Goal: Check status: Check status

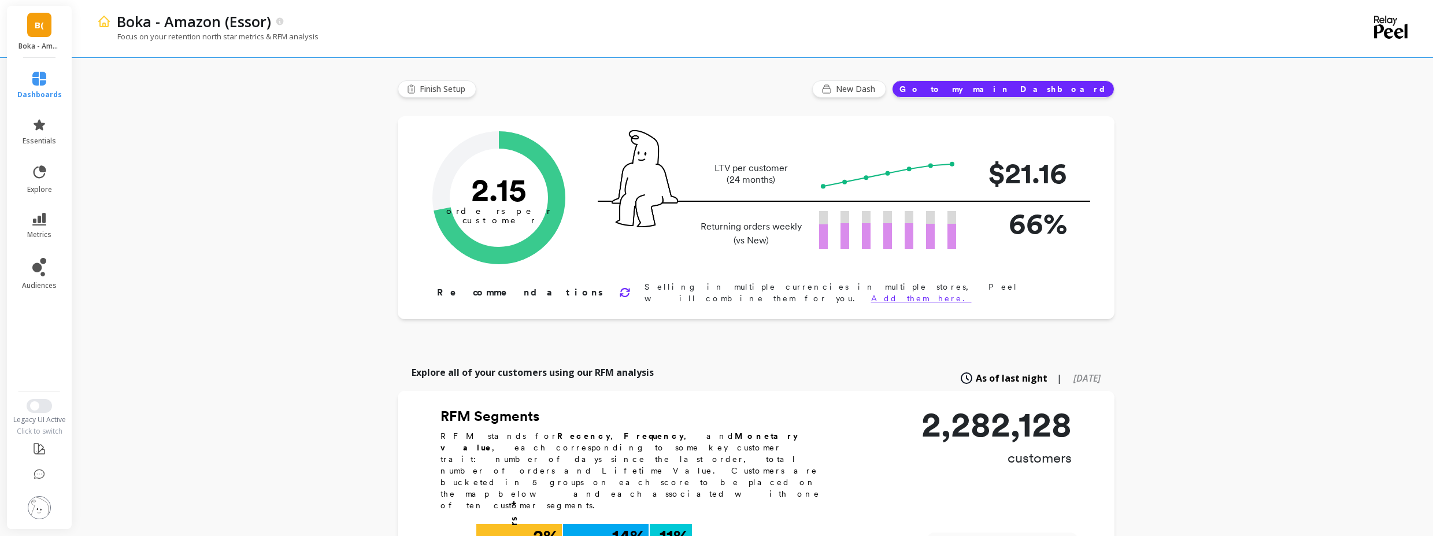
click at [47, 209] on li "metrics" at bounding box center [39, 226] width 58 height 40
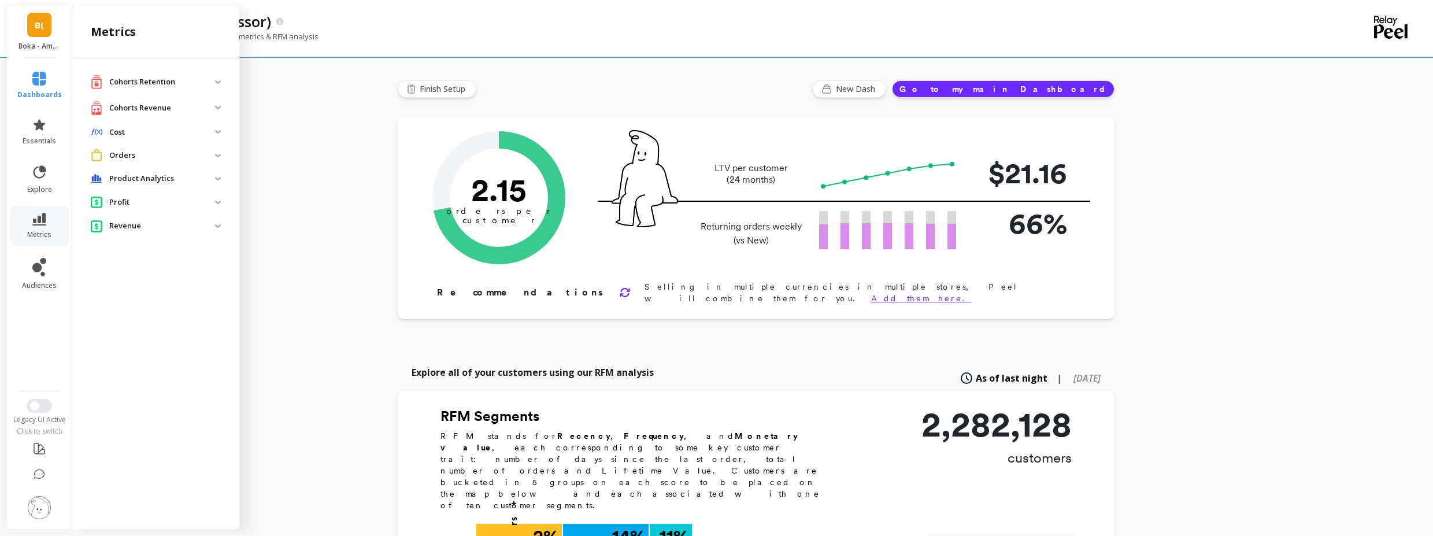
click at [160, 156] on p "Orders" at bounding box center [162, 156] width 106 height 12
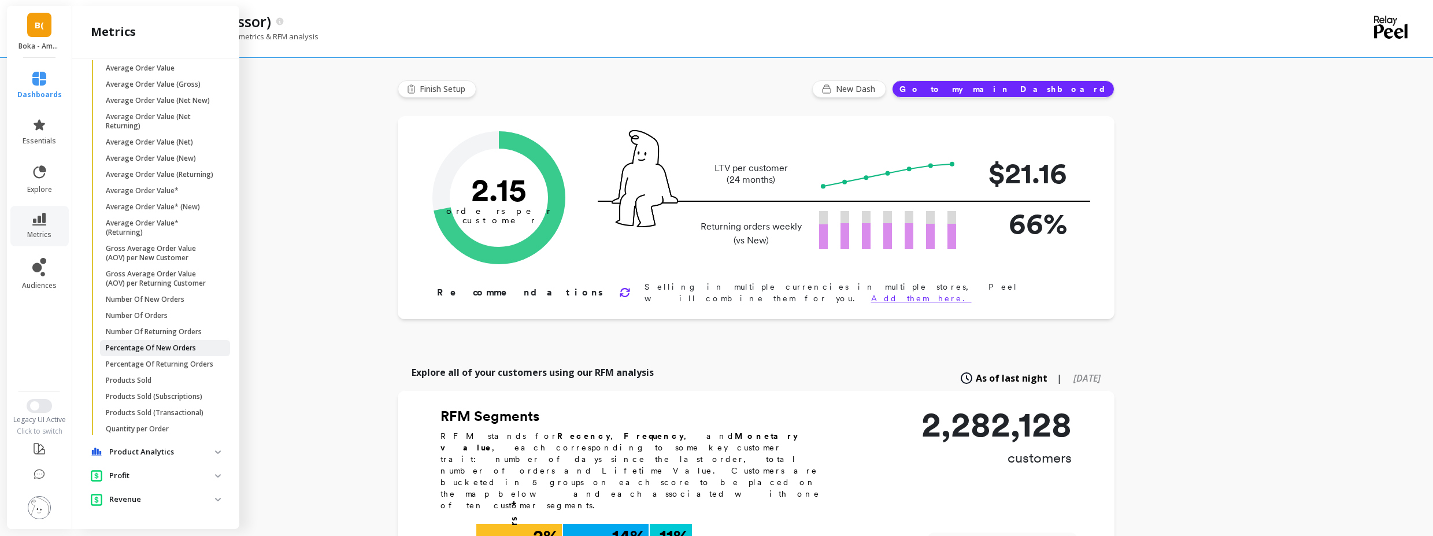
scroll to position [140, 0]
click at [145, 311] on p "Number Of Orders" at bounding box center [137, 315] width 62 height 9
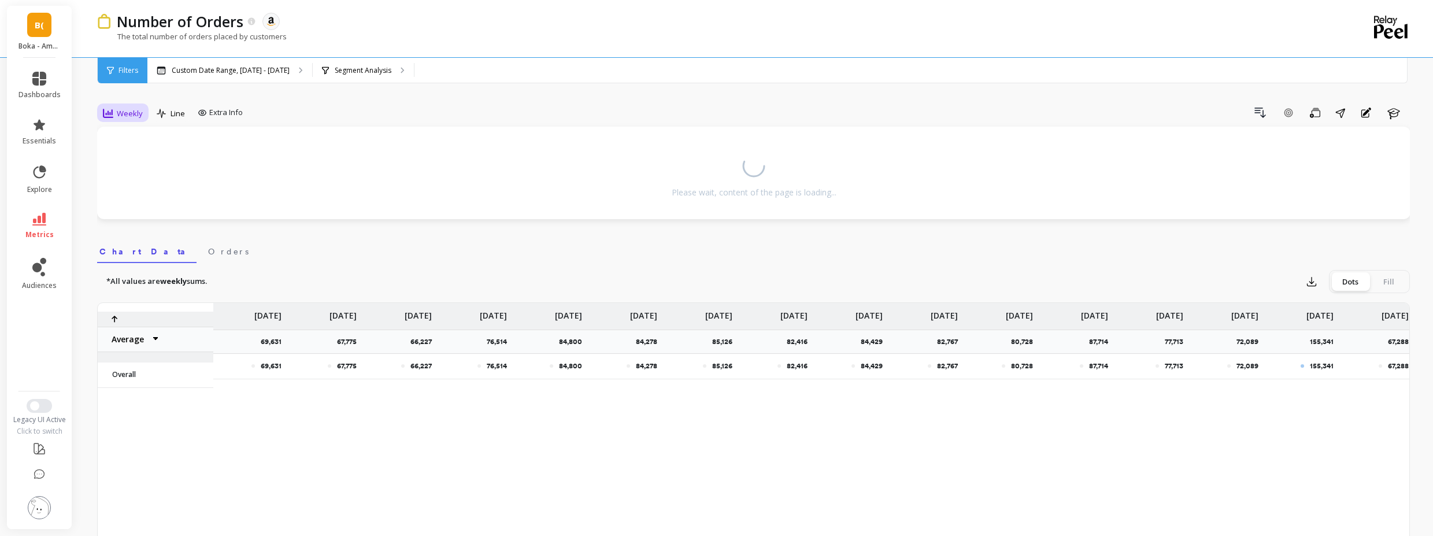
click at [124, 107] on div "Weekly" at bounding box center [123, 113] width 40 height 14
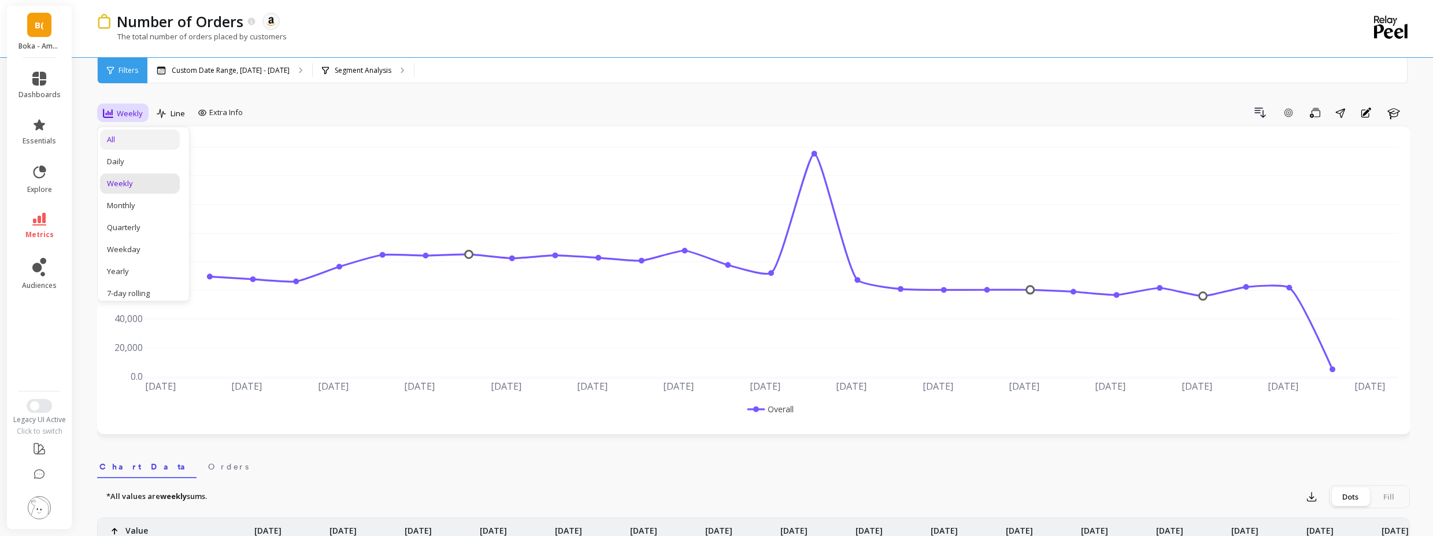
click at [145, 143] on div "All" at bounding box center [140, 139] width 66 height 11
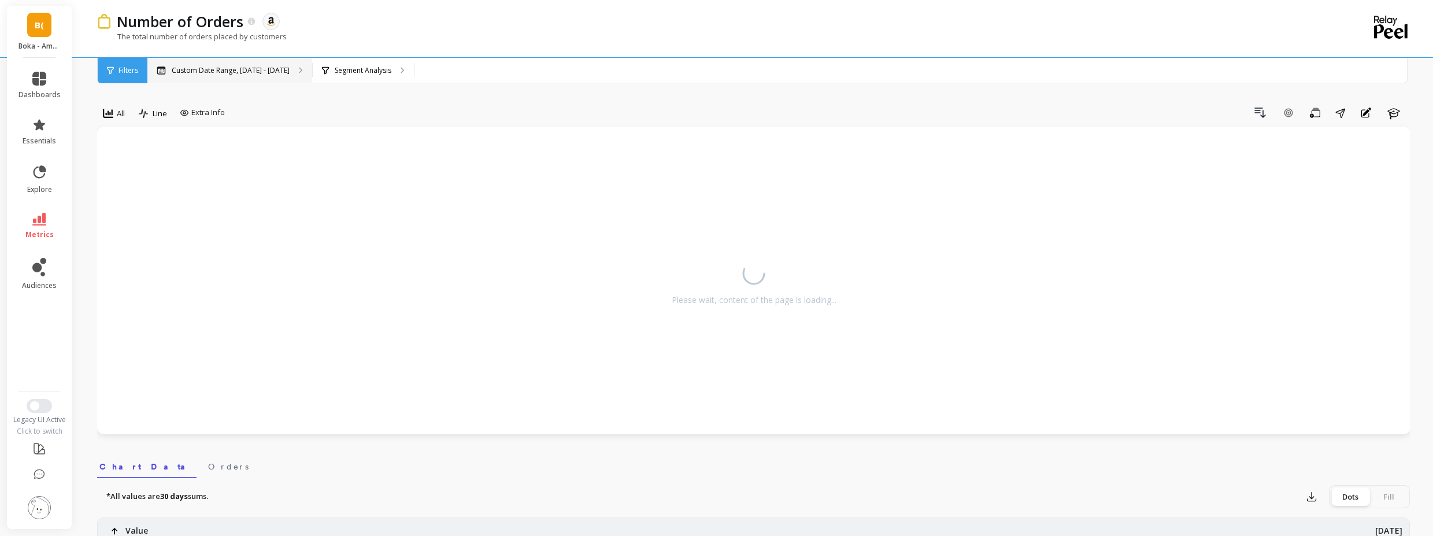
click at [235, 83] on div "Custom Date Range, [DATE] - [DATE]" at bounding box center [229, 70] width 165 height 25
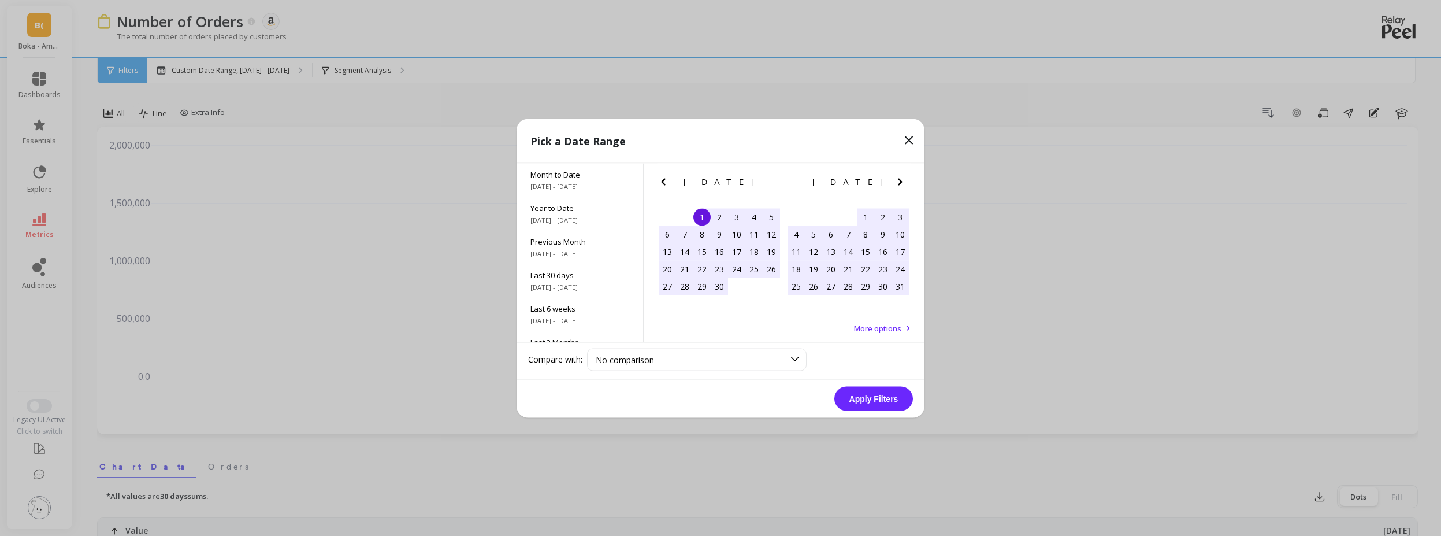
click at [898, 183] on icon "Next Month" at bounding box center [901, 182] width 14 height 14
click at [886, 221] on div "1" at bounding box center [882, 216] width 17 height 17
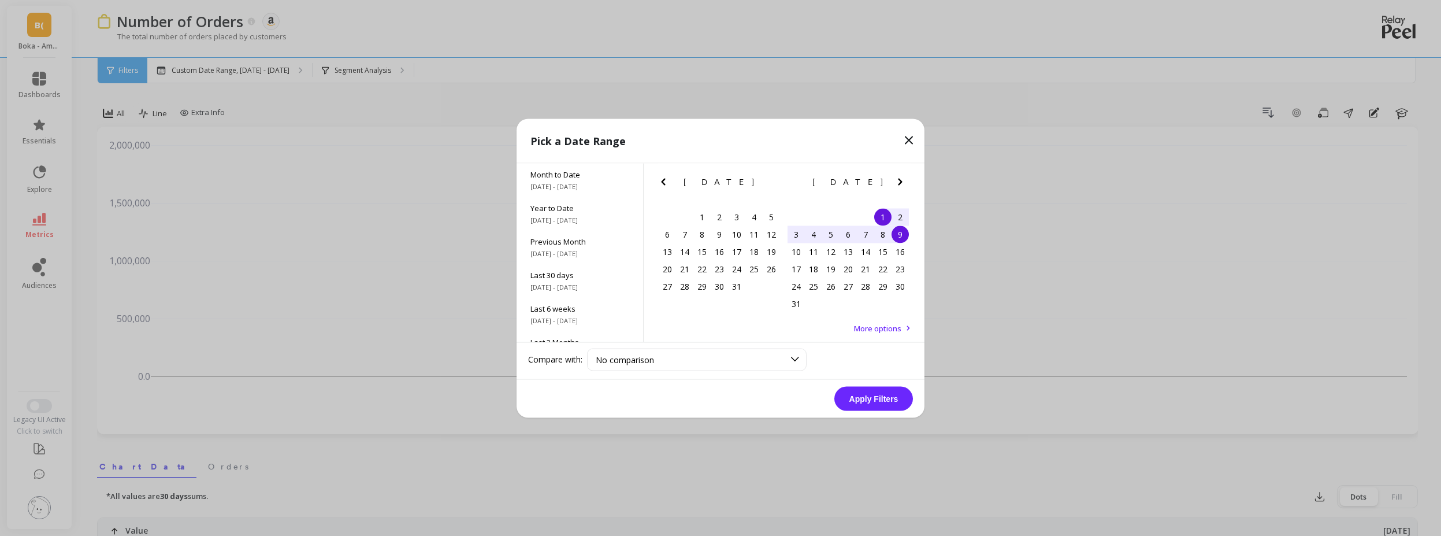
click at [902, 236] on div "9" at bounding box center [900, 233] width 17 height 17
click at [865, 394] on button "Apply Filters" at bounding box center [874, 398] width 79 height 24
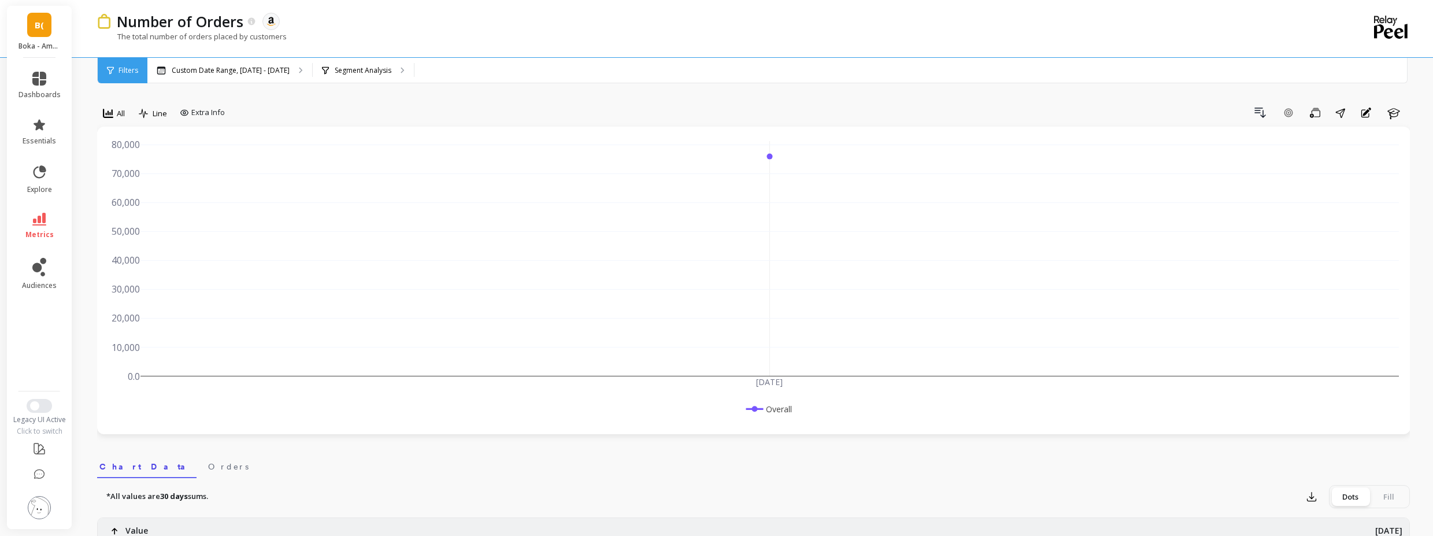
click at [944, 8] on div "Number of Orders The data you are viewing comes from: Amazon Seller Central The…" at bounding box center [706, 28] width 1218 height 57
